Goal: Information Seeking & Learning: Find specific fact

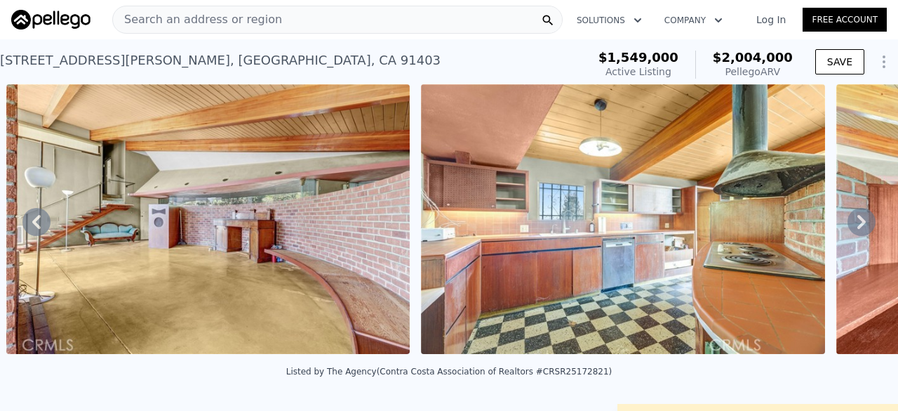
click at [251, 21] on span "Search an address or region" at bounding box center [197, 19] width 169 height 17
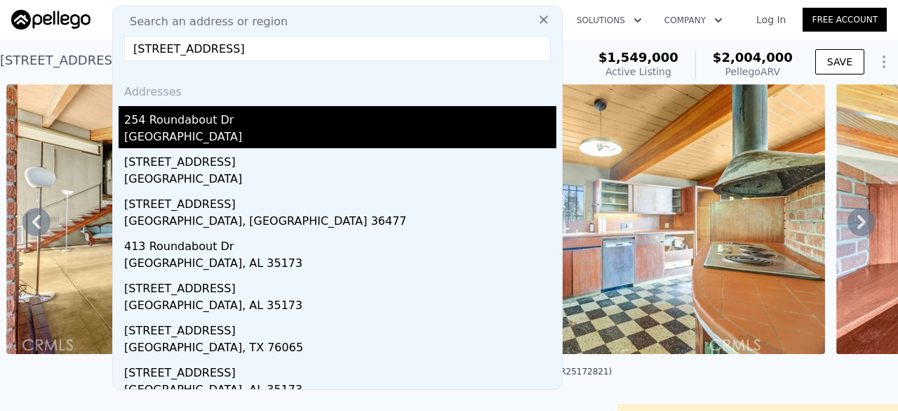
type input "[STREET_ADDRESS]"
click at [241, 133] on div "[GEOGRAPHIC_DATA]" at bounding box center [340, 138] width 432 height 20
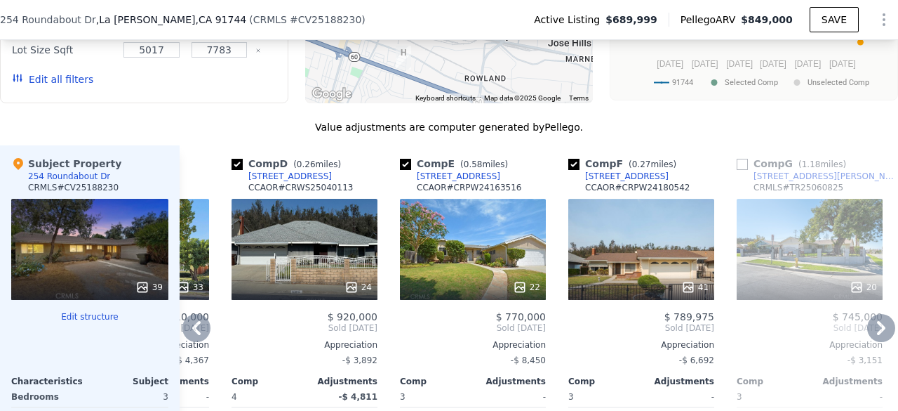
scroll to position [1809, 0]
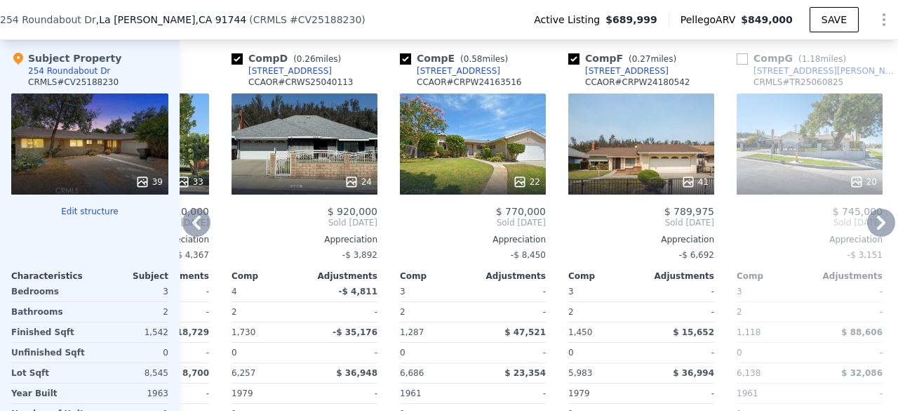
click at [644, 93] on div "41" at bounding box center [641, 143] width 146 height 101
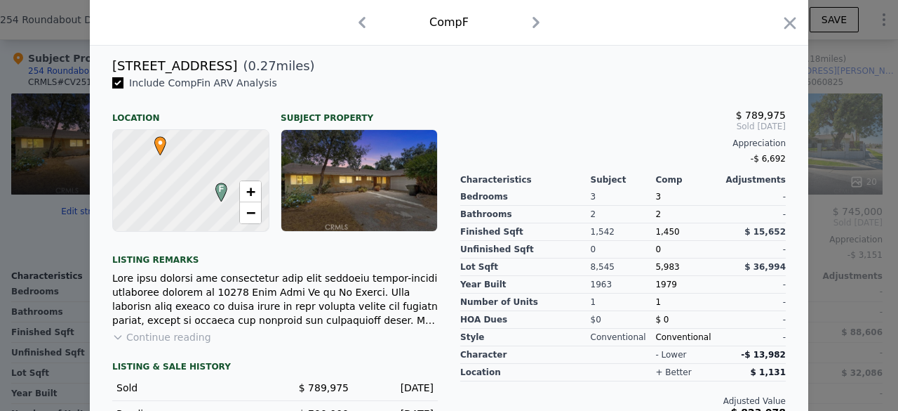
scroll to position [427, 0]
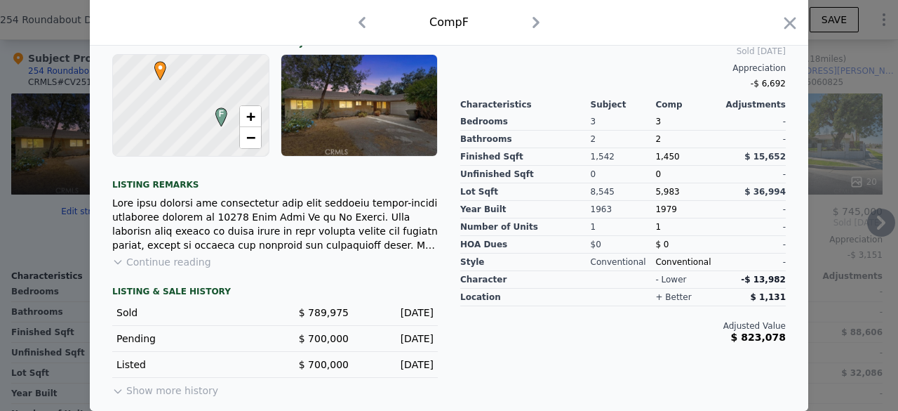
drag, startPoint x: 792, startPoint y: 24, endPoint x: 616, endPoint y: 186, distance: 239.4
click at [792, 24] on icon "button" at bounding box center [790, 23] width 20 height 20
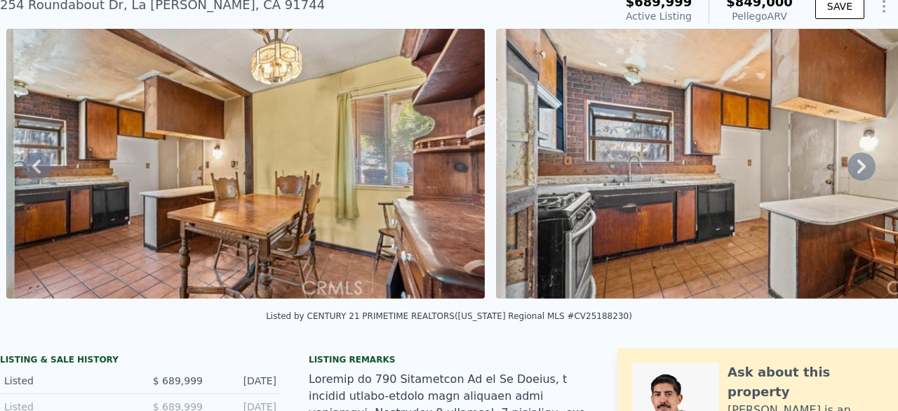
scroll to position [56, 0]
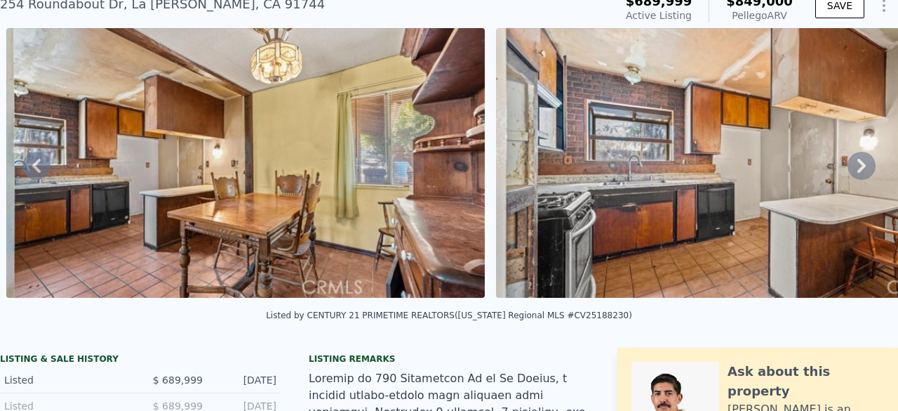
click at [575, 320] on div "Listed by CENTURY 21 PRIMETIME REALTORS ([US_STATE] Regional MLS #CV25188230)" at bounding box center [449, 315] width 366 height 10
copy div "CV25188230"
